Goal: Information Seeking & Learning: Learn about a topic

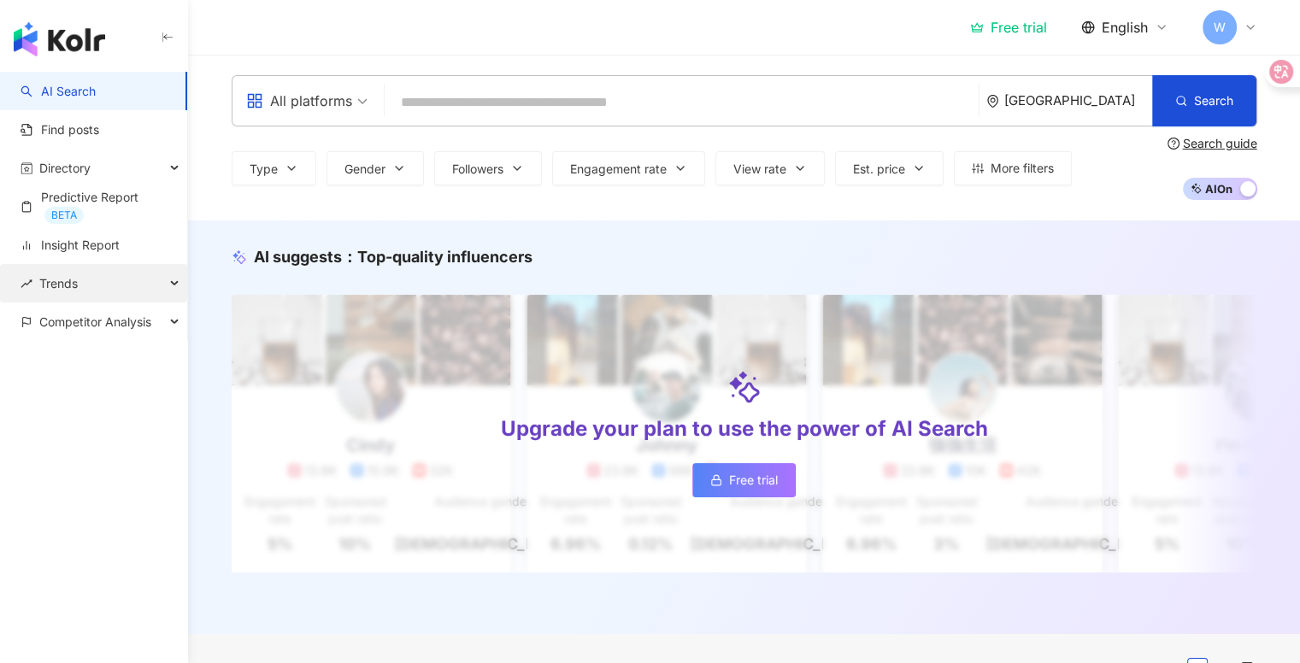
click at [123, 291] on div "Trends" at bounding box center [93, 283] width 187 height 38
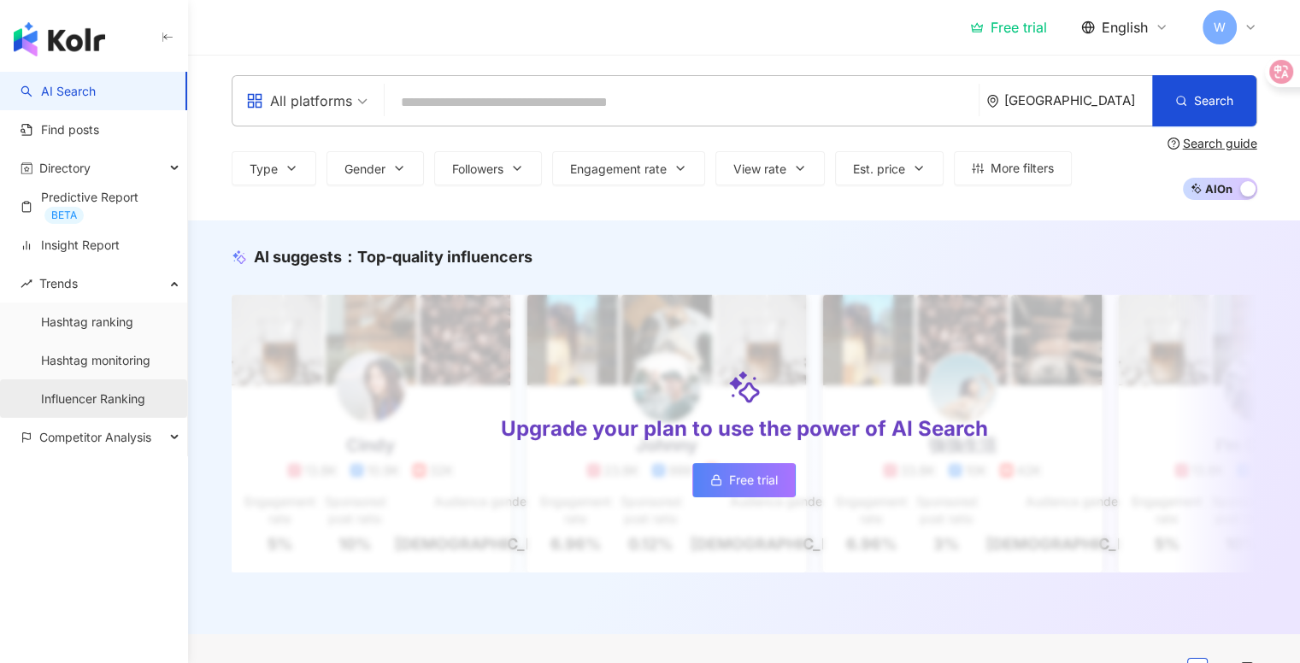
click at [121, 391] on link "Influencer Ranking" at bounding box center [93, 399] width 104 height 17
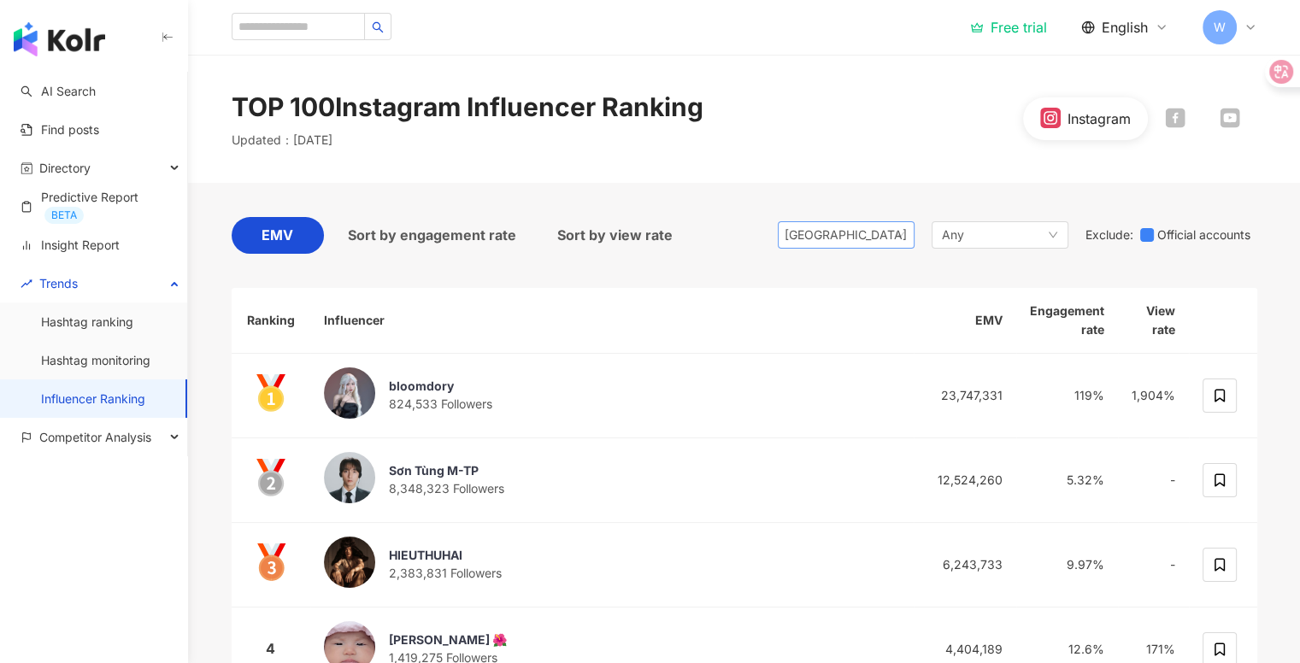
click at [846, 243] on span "[GEOGRAPHIC_DATA]" at bounding box center [846, 235] width 123 height 26
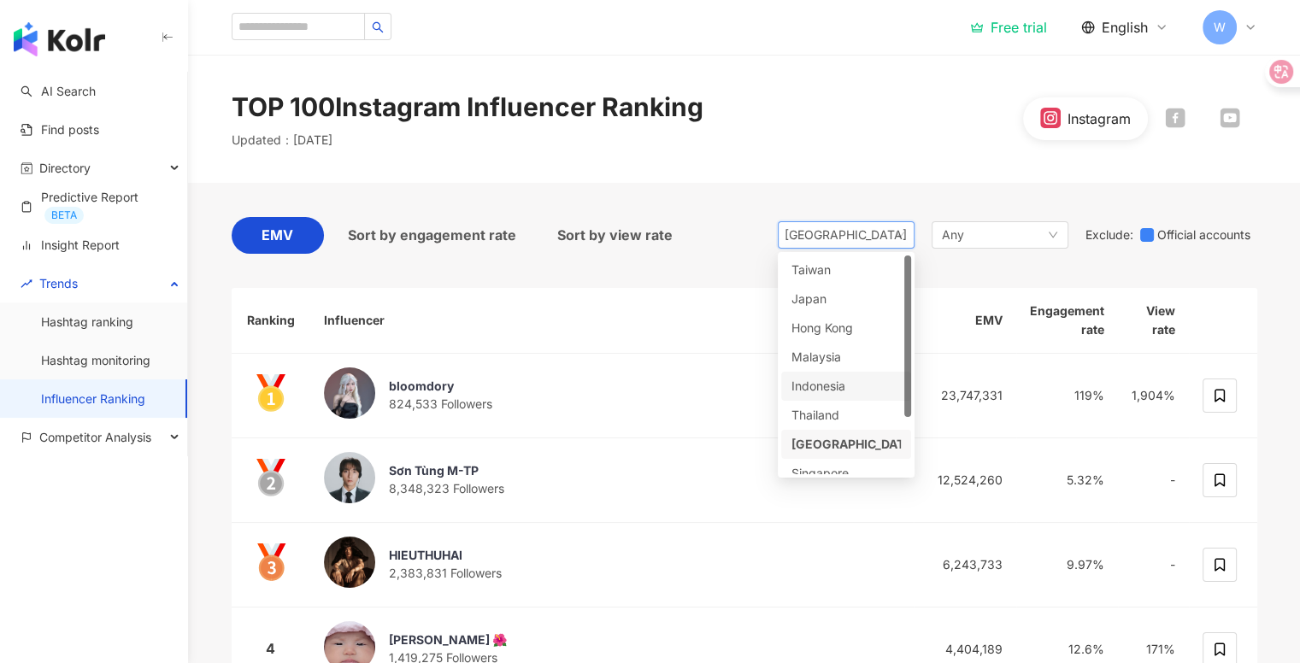
scroll to position [62, 0]
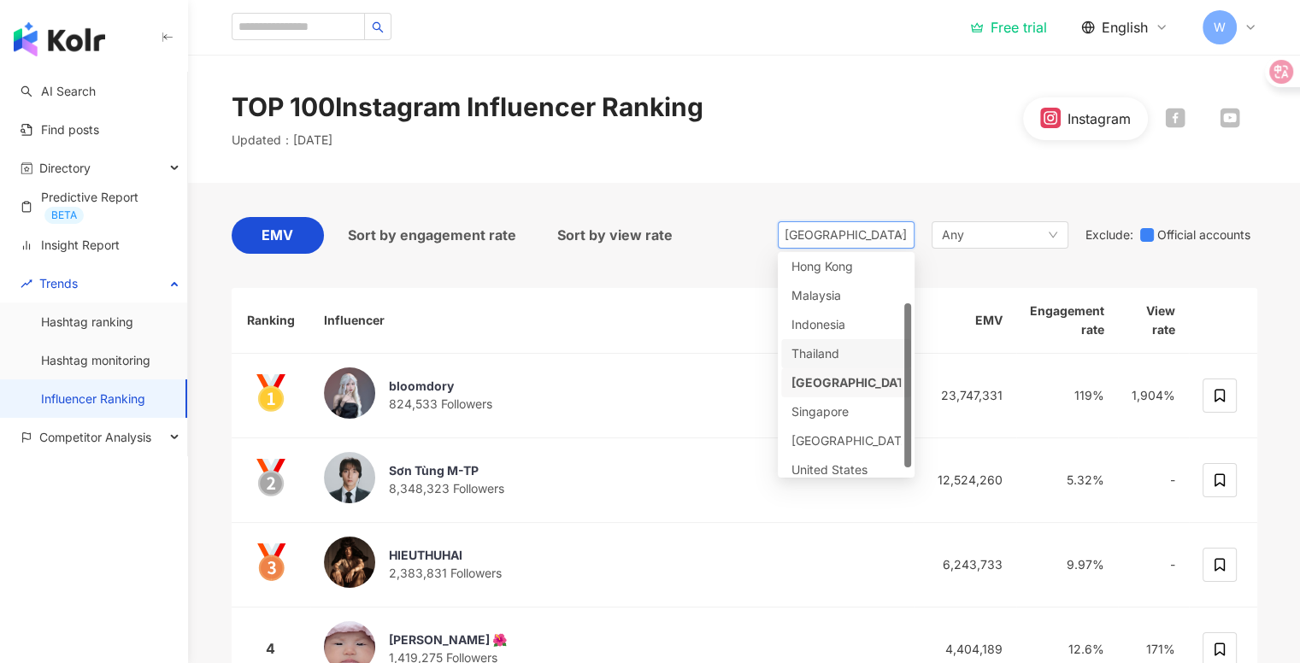
click at [837, 347] on div "Thailand" at bounding box center [819, 353] width 56 height 19
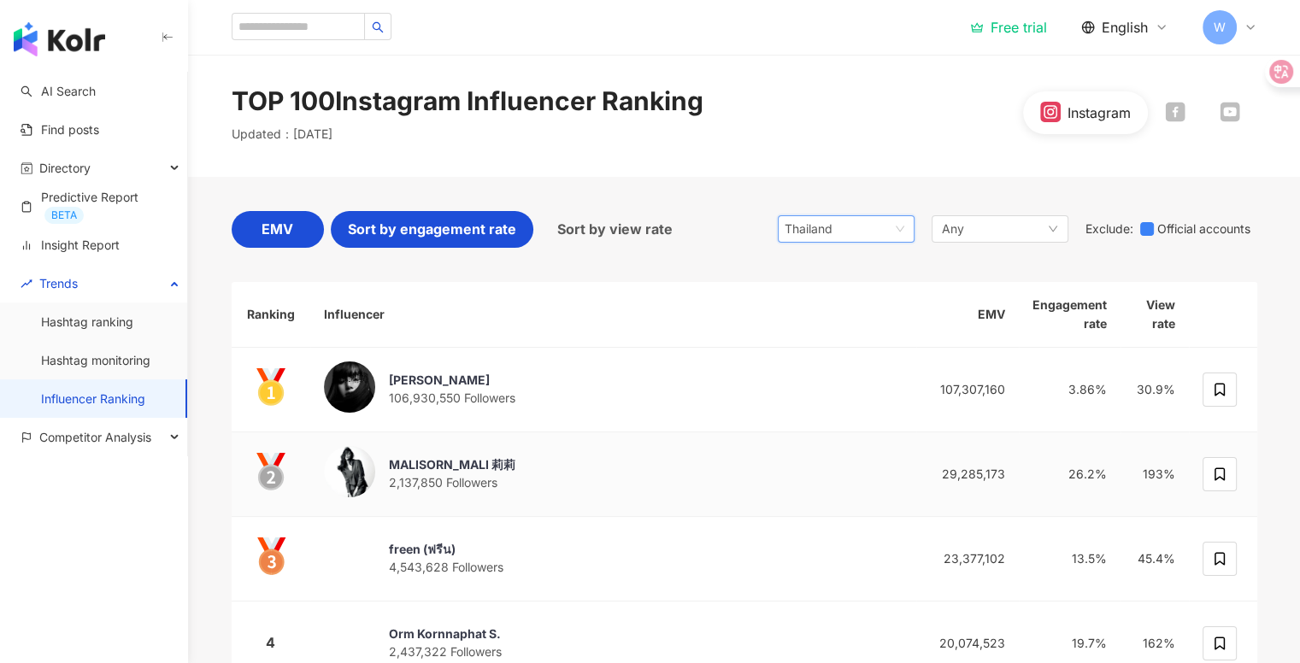
scroll to position [5, 0]
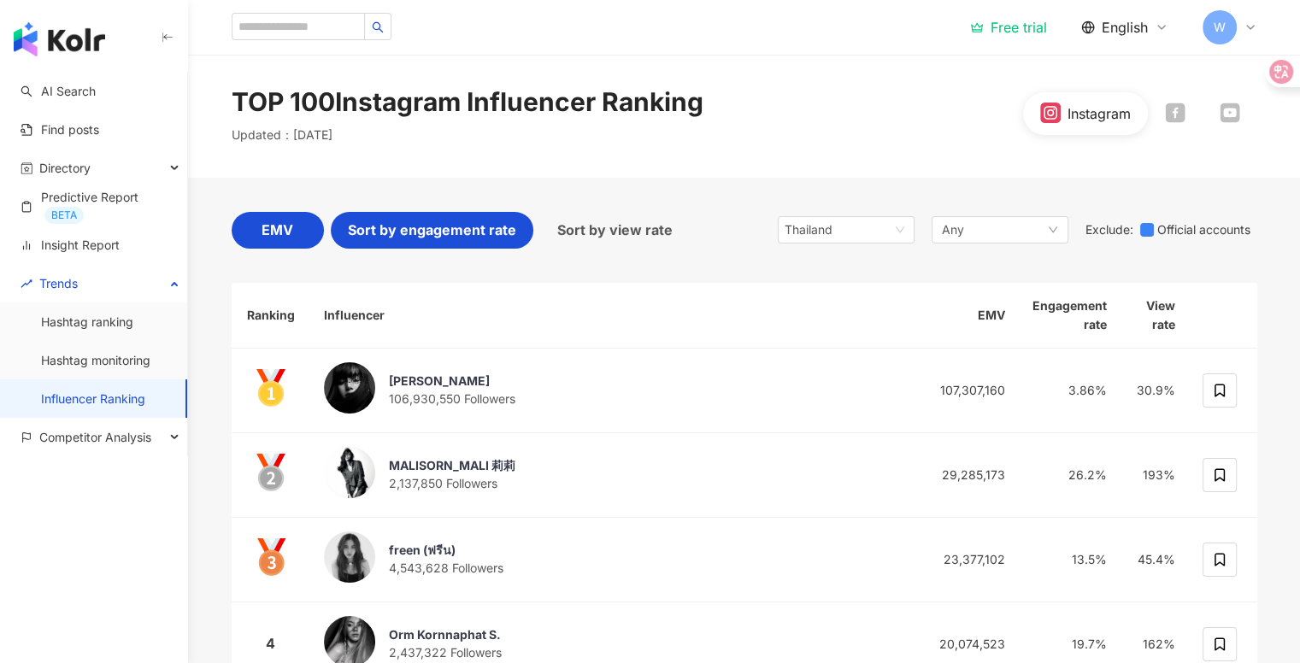
click at [515, 219] on div "Sort by engagement rate" at bounding box center [432, 230] width 203 height 37
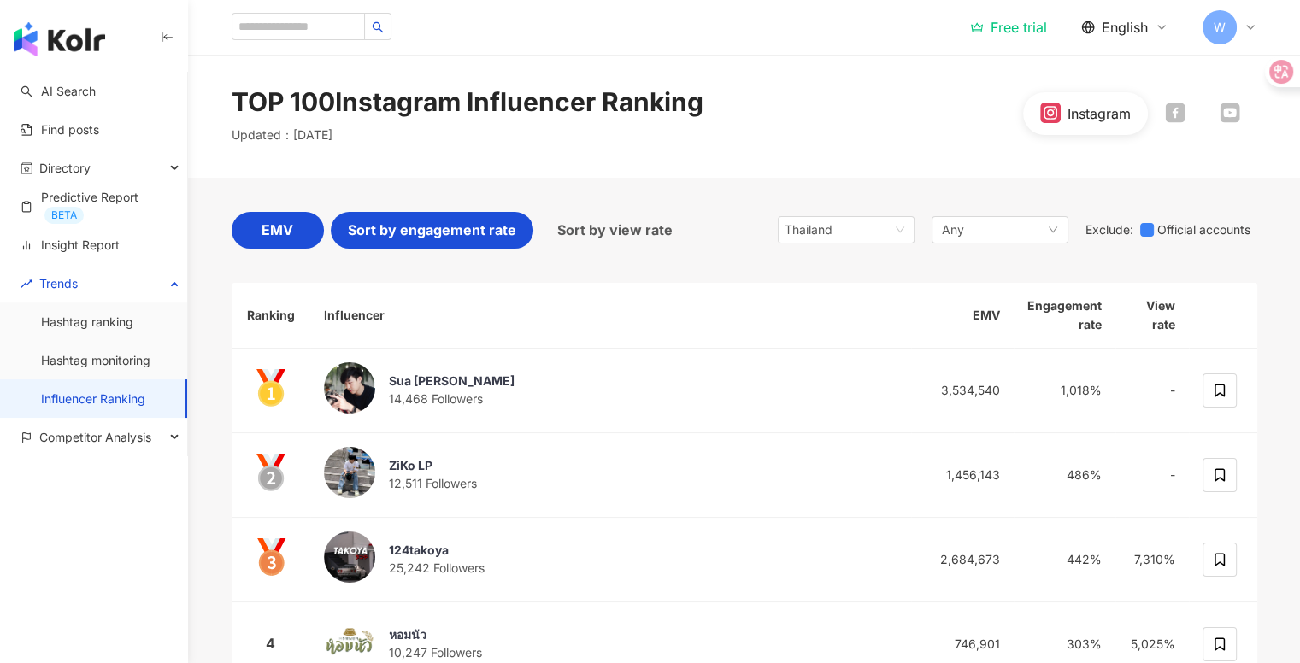
click at [315, 235] on div "EMV" at bounding box center [278, 230] width 92 height 37
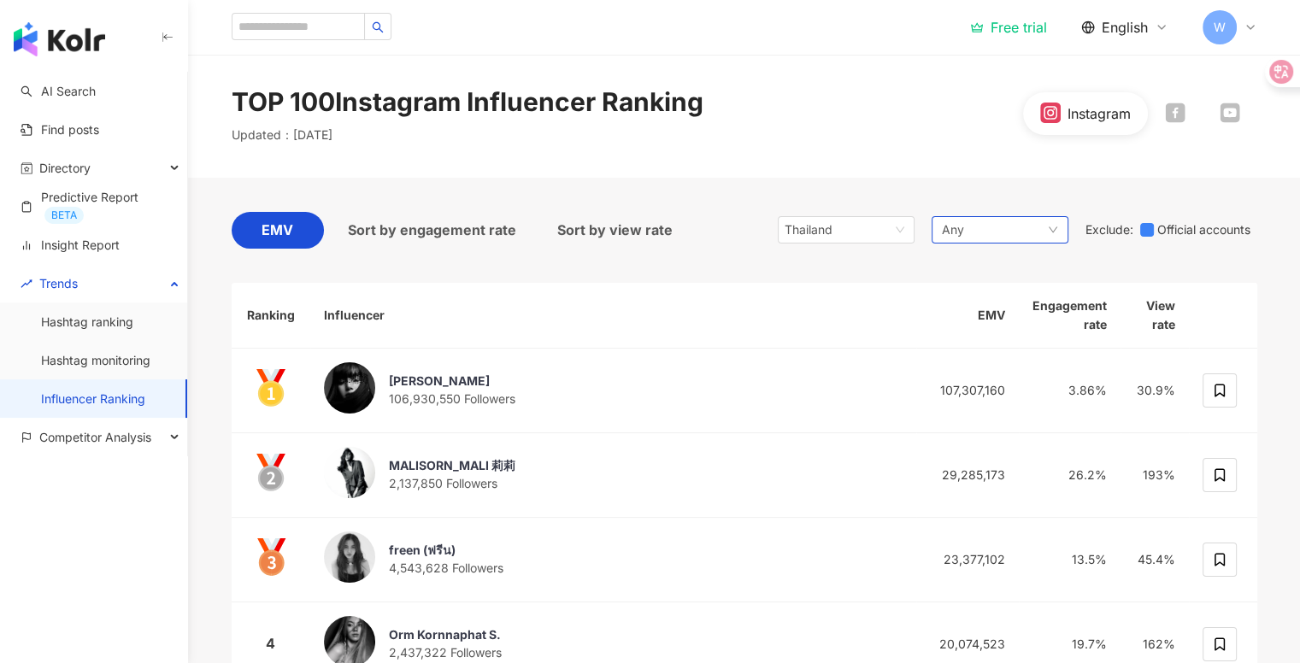
click at [957, 223] on span "Any" at bounding box center [953, 230] width 22 height 19
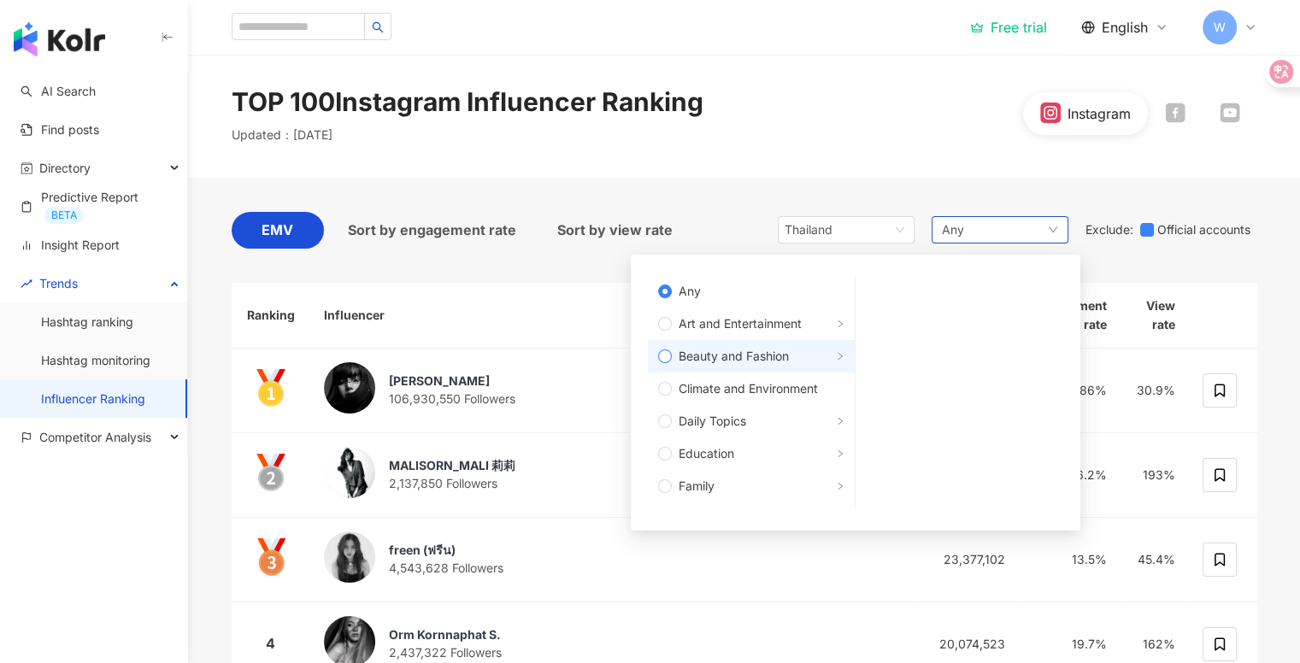
click at [787, 350] on span "Beauty and Fashion" at bounding box center [734, 356] width 110 height 19
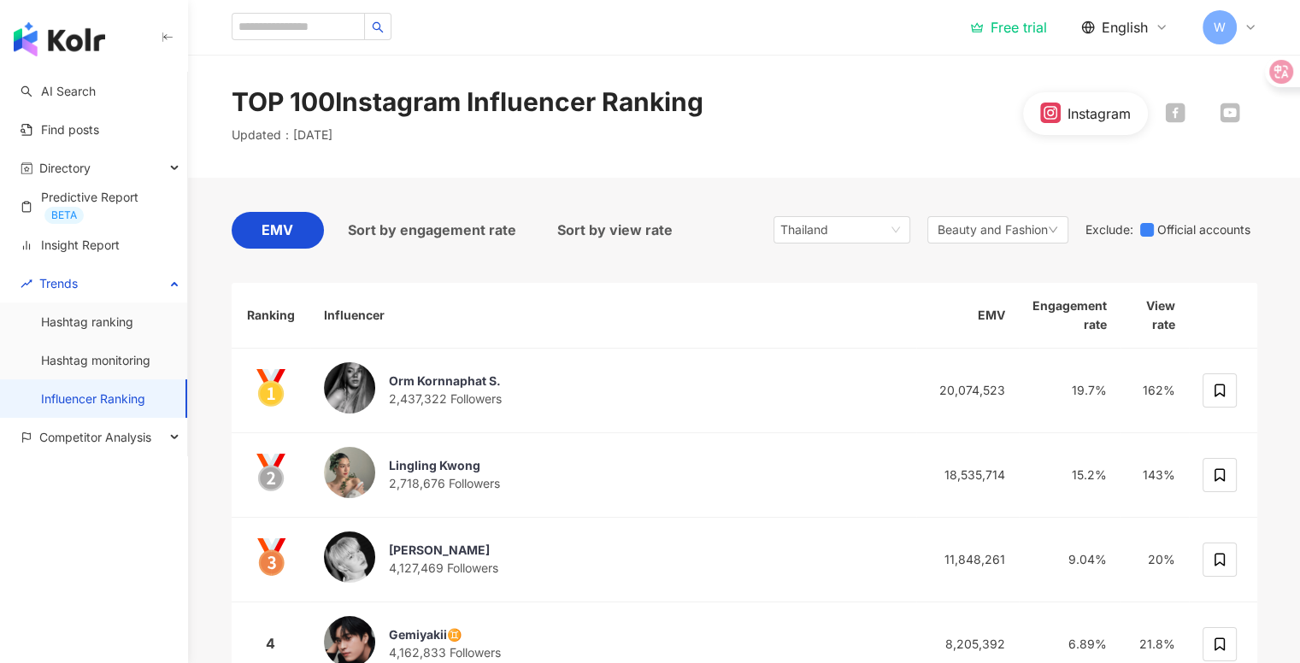
click at [608, 283] on th "Influencer" at bounding box center [613, 316] width 606 height 66
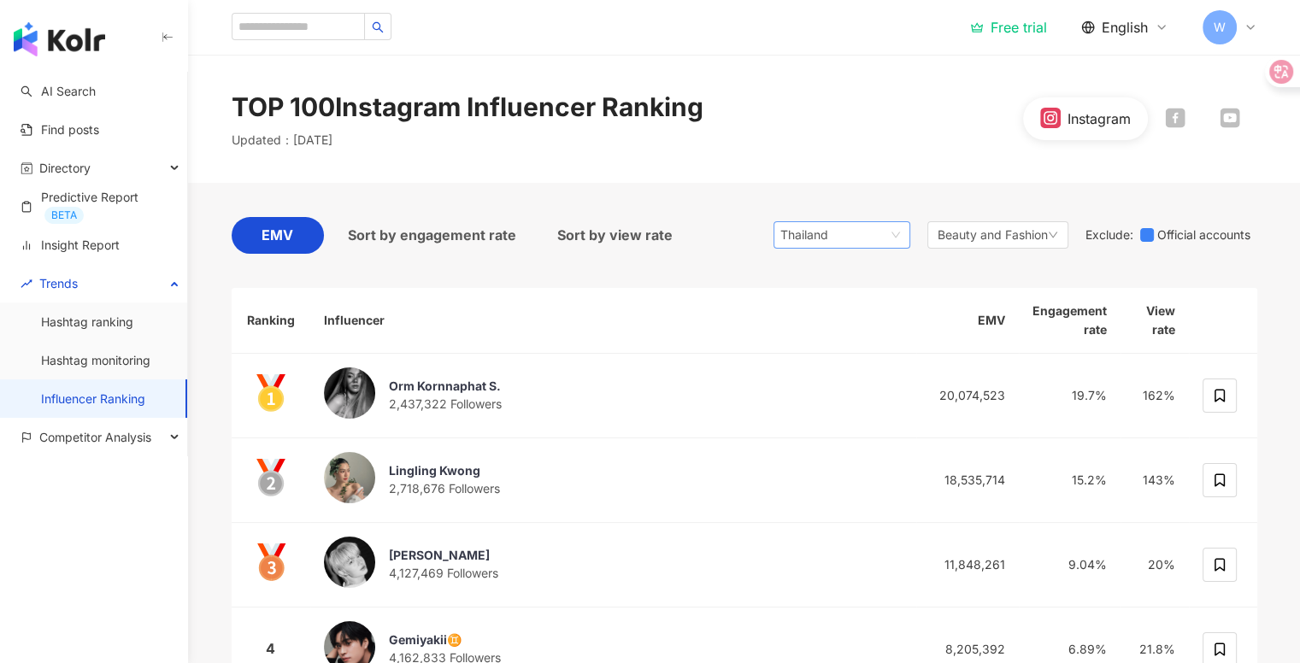
click at [882, 233] on span "Thailand" at bounding box center [841, 235] width 123 height 26
click at [867, 247] on span "Thailand" at bounding box center [841, 235] width 123 height 26
